Goal: Find specific page/section: Find specific page/section

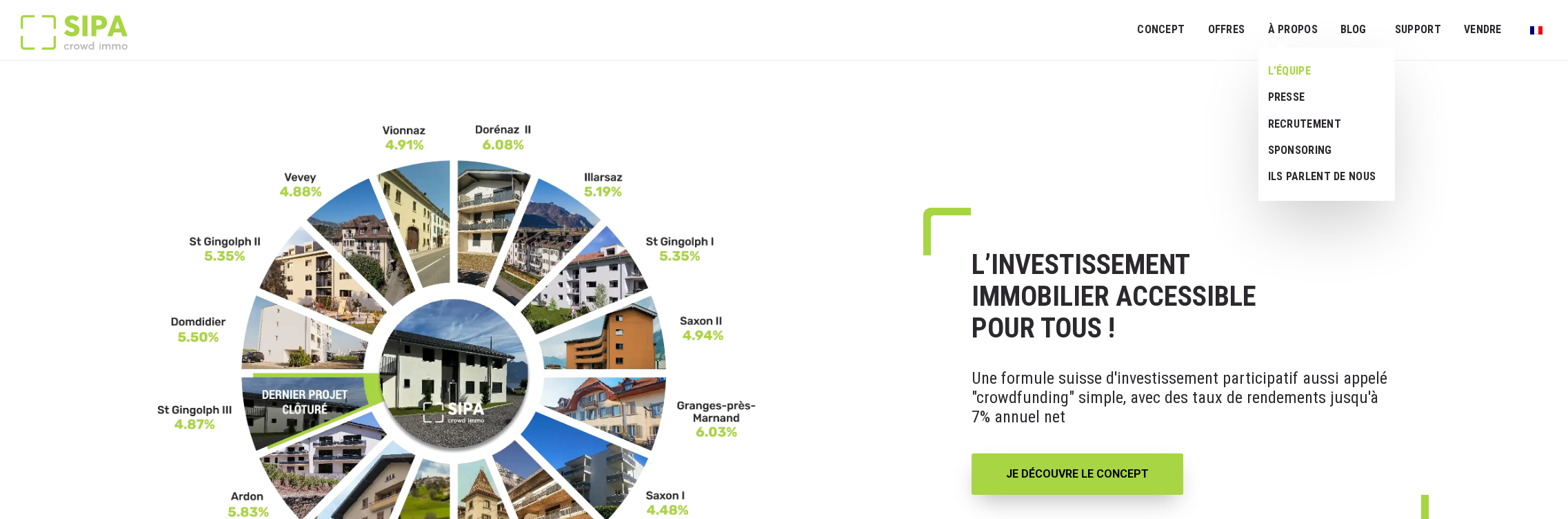
click at [1302, 67] on link "L’ÉQUIPE" at bounding box center [1322, 71] width 126 height 26
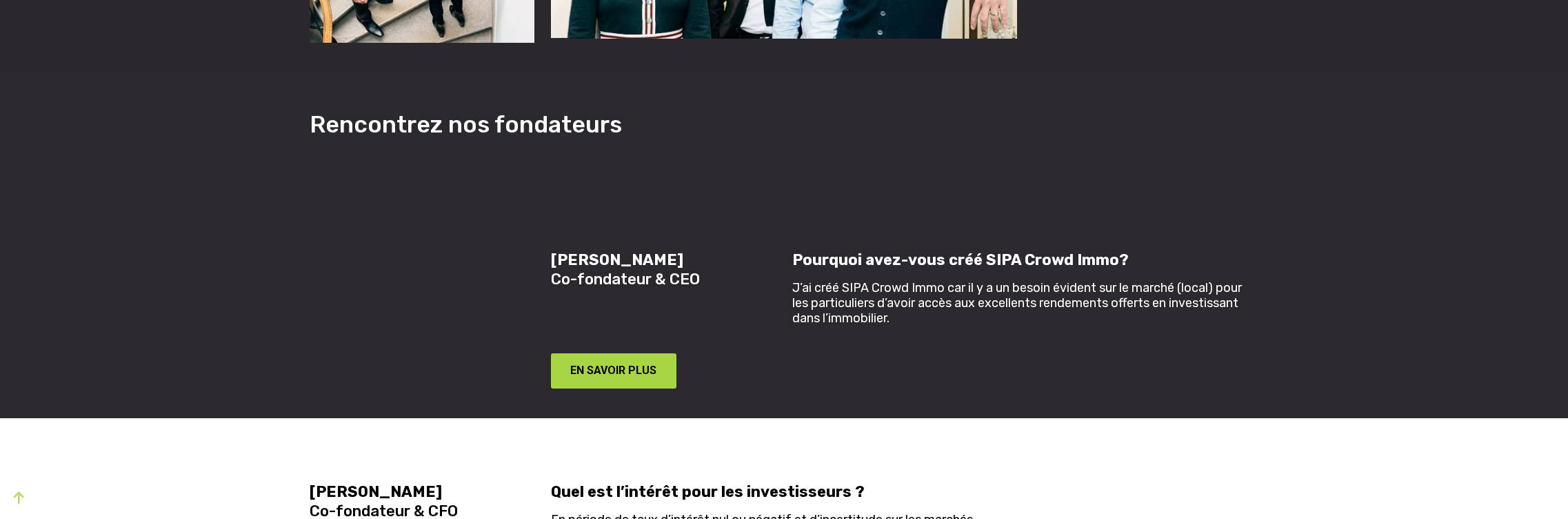
scroll to position [1013, 0]
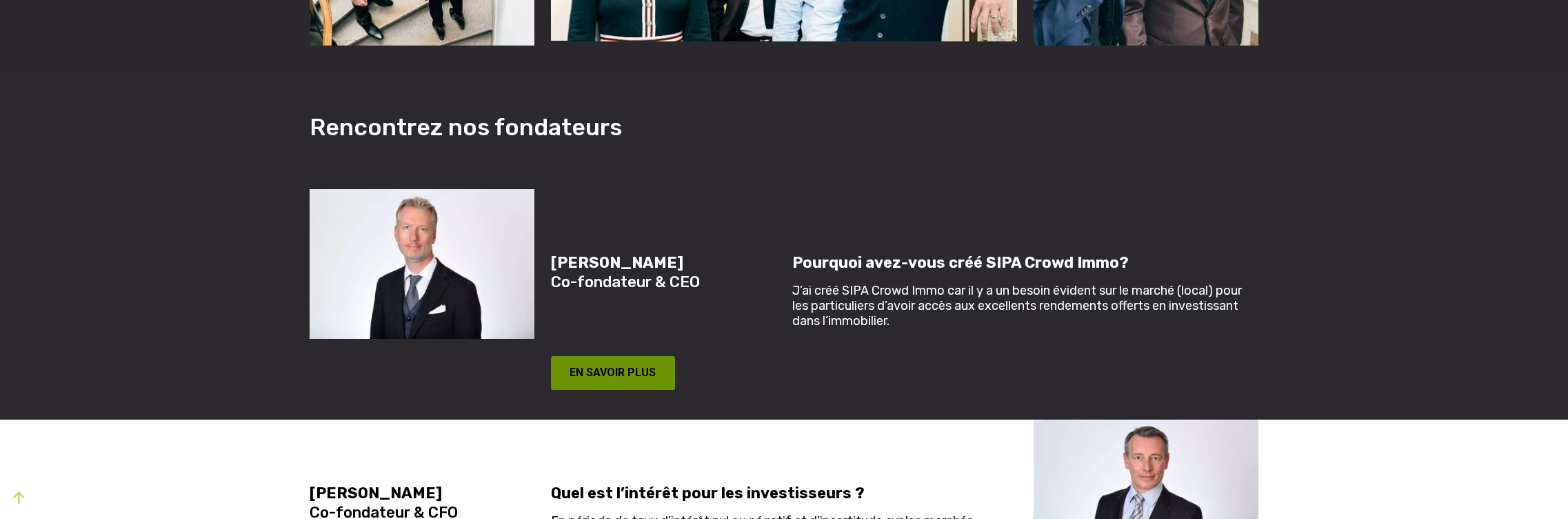
click at [630, 356] on button "EN SAVOIR PLUS" at bounding box center [613, 373] width 124 height 34
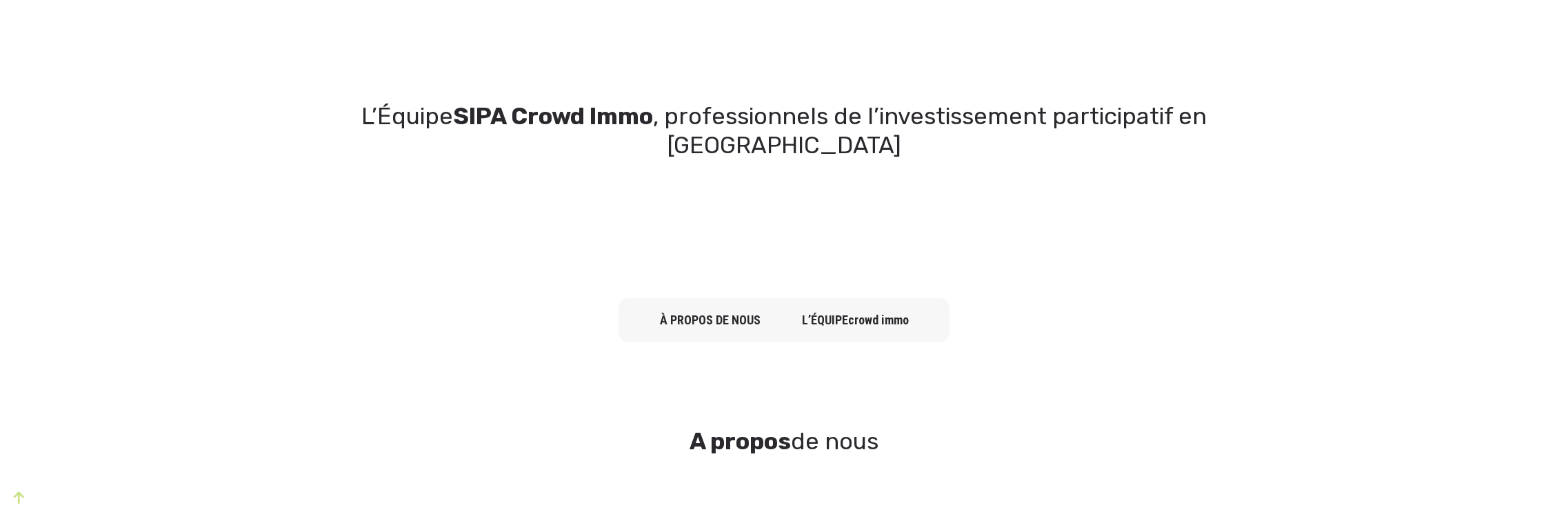
scroll to position [0, 0]
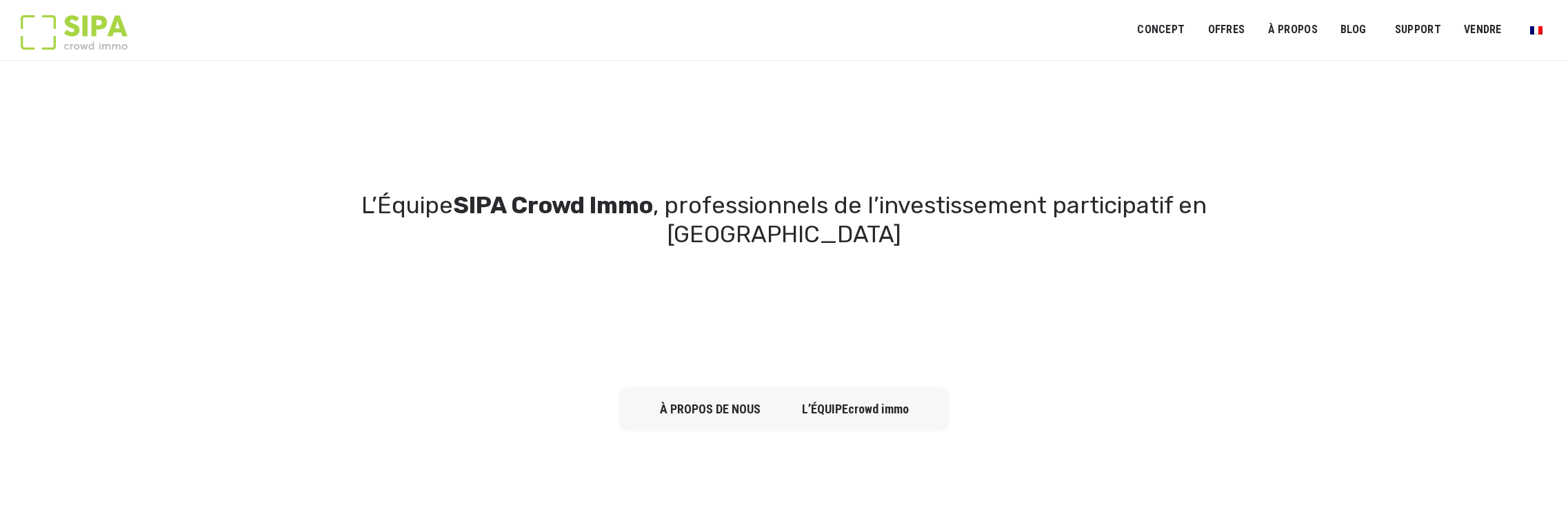
click at [857, 402] on span "crowd immo" at bounding box center [878, 409] width 61 height 15
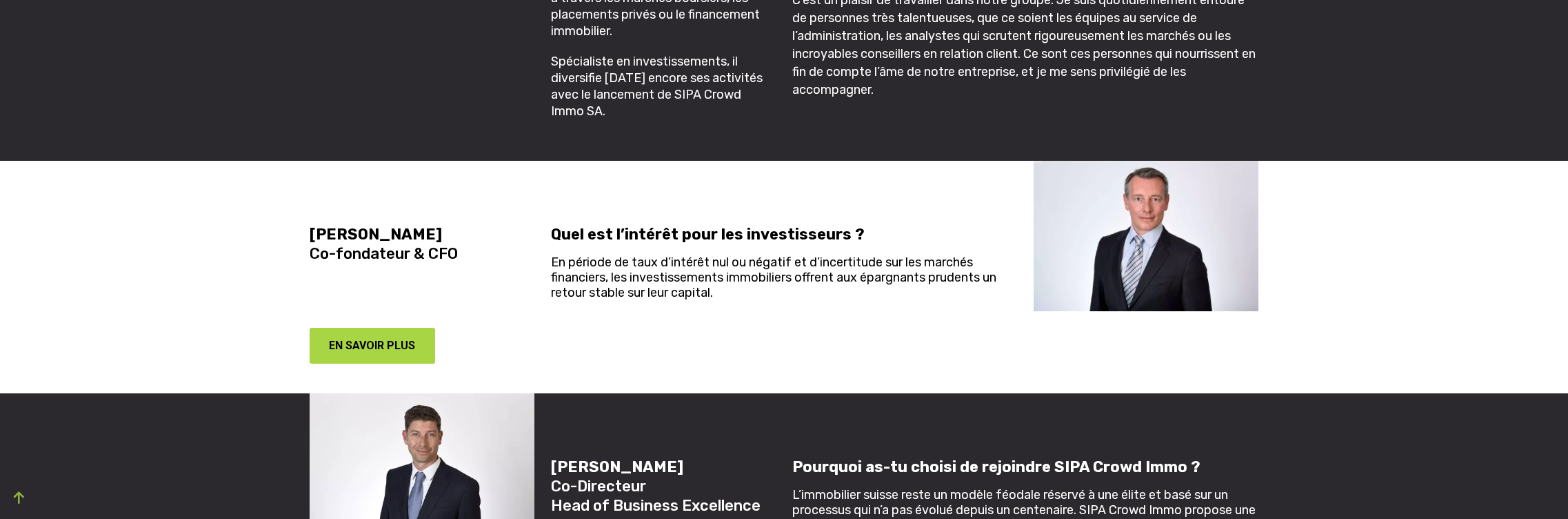
scroll to position [1686, 0]
